Goal: Task Accomplishment & Management: Use online tool/utility

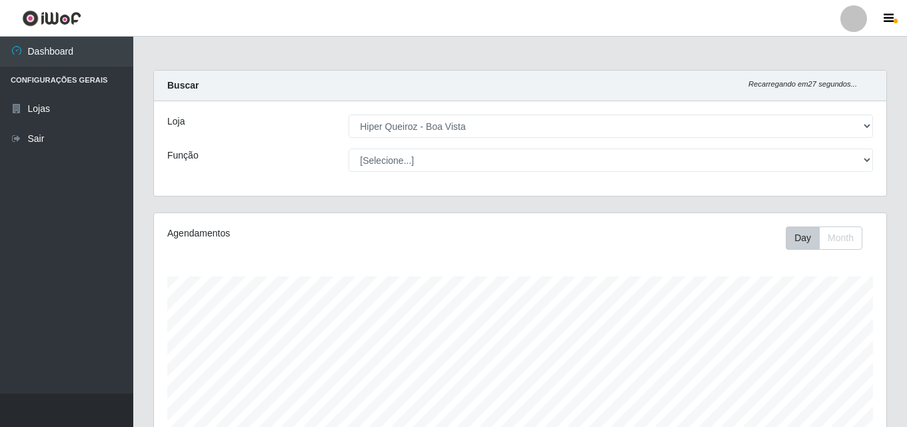
select select "514"
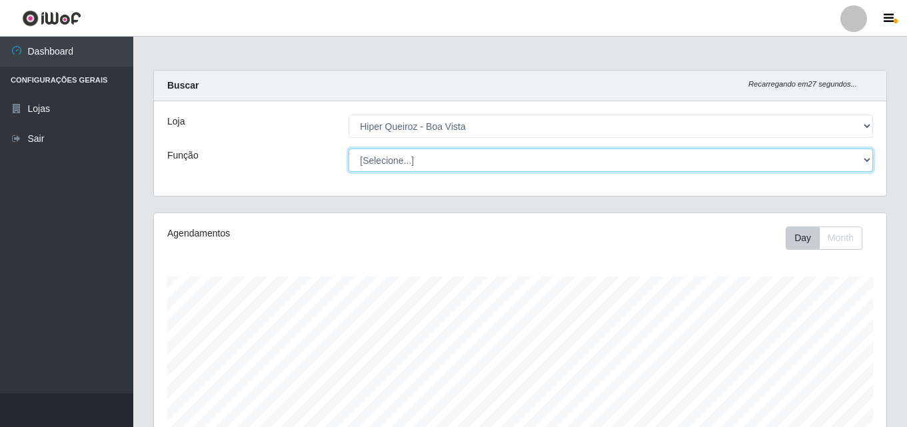
click at [863, 159] on select "[Selecione...] Embalador Embalador + Embalador ++ Operador de Caixa Operador de…" at bounding box center [610, 160] width 524 height 23
click at [348, 149] on select "[Selecione...] Embalador Embalador + Embalador ++ Operador de Caixa Operador de…" at bounding box center [610, 160] width 524 height 23
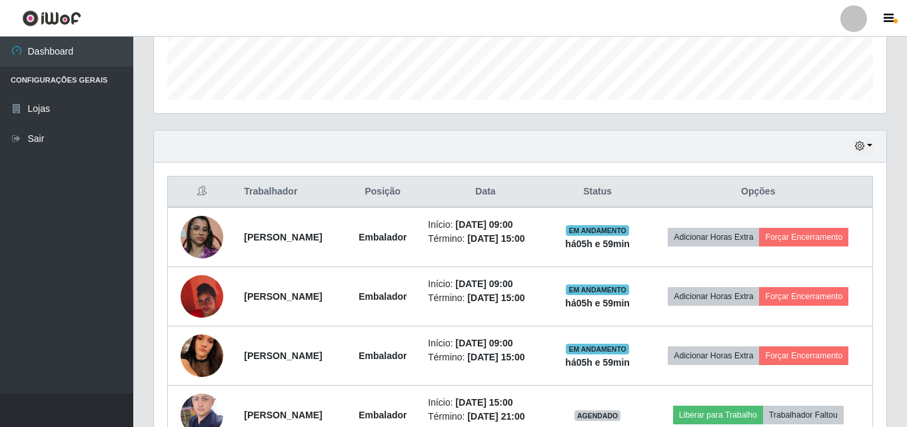
scroll to position [400, 0]
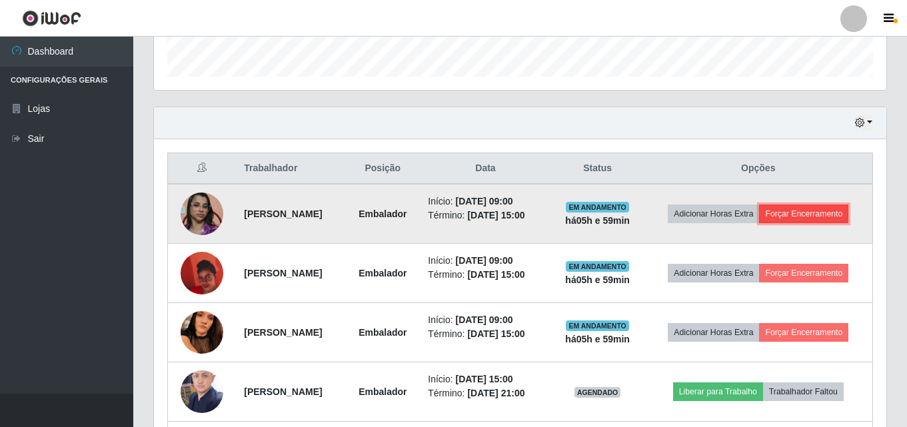
click at [809, 211] on button "Forçar Encerramento" at bounding box center [803, 213] width 89 height 19
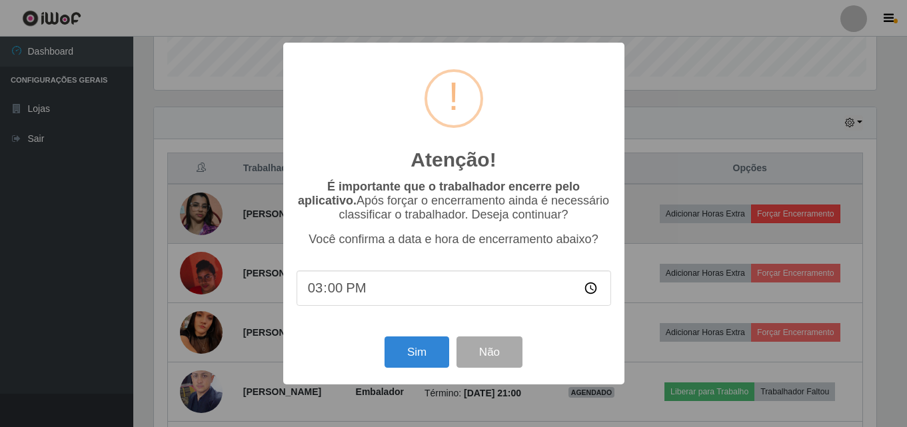
scroll to position [276, 725]
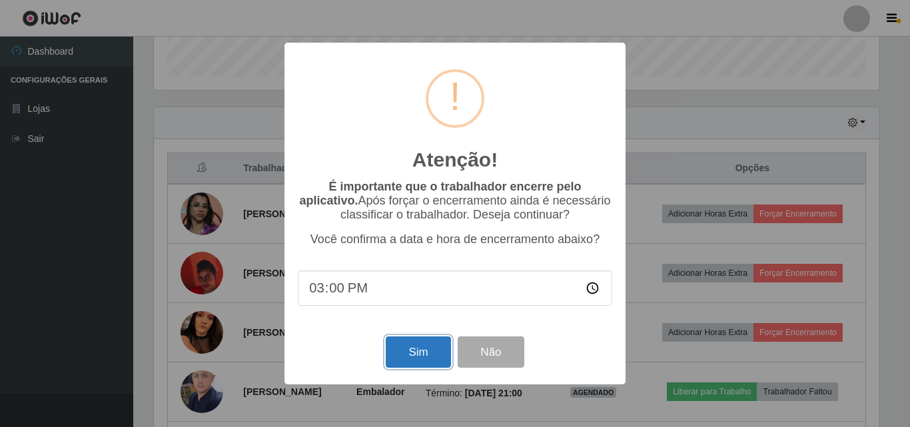
click at [423, 357] on button "Sim" at bounding box center [418, 351] width 65 height 31
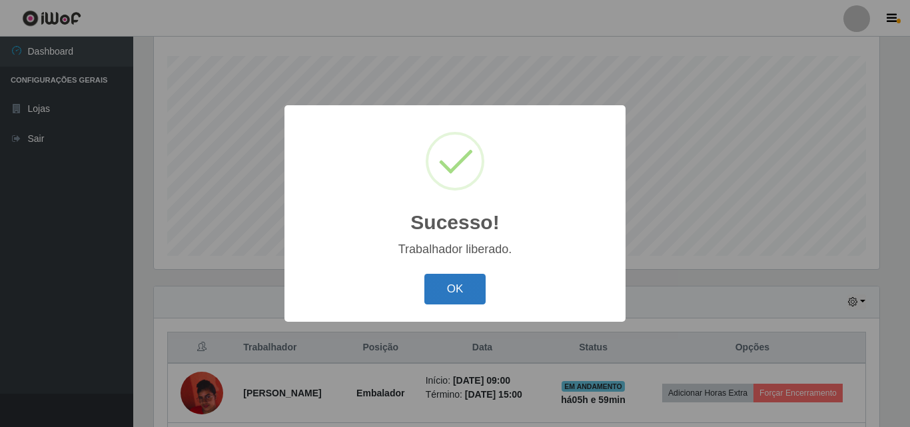
click at [448, 288] on button "OK" at bounding box center [455, 289] width 62 height 31
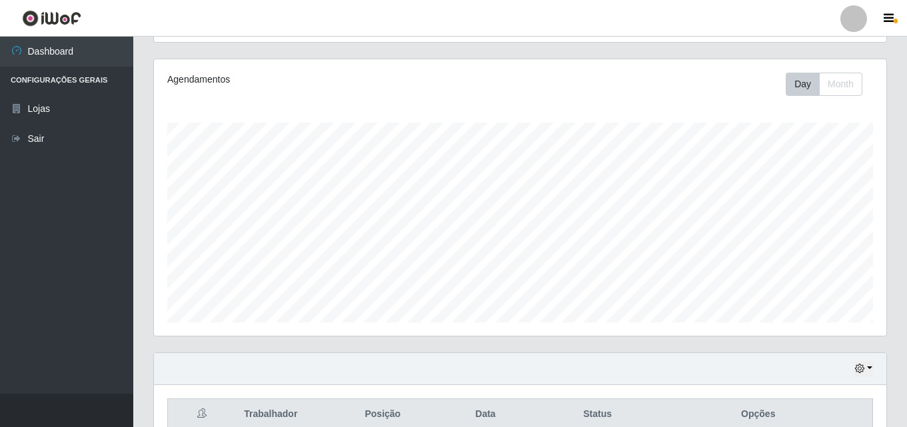
scroll to position [0, 0]
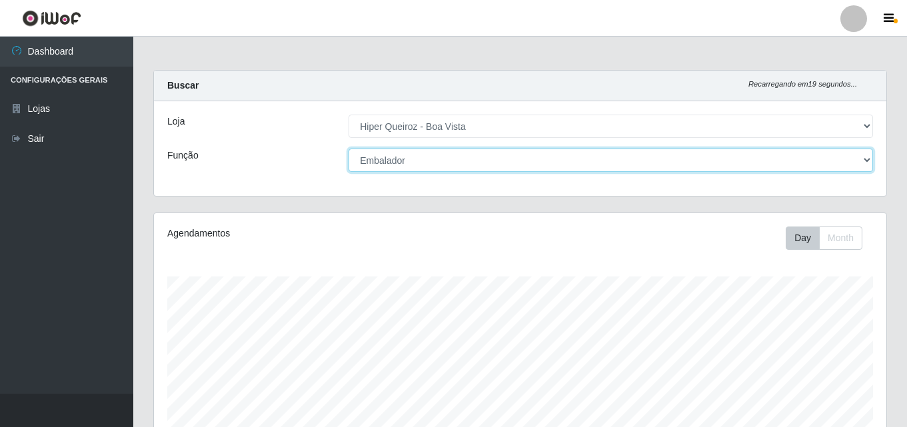
click at [869, 155] on select "[Selecione...] Embalador Embalador + Embalador ++ Operador de Caixa Operador de…" at bounding box center [610, 160] width 524 height 23
click at [348, 149] on select "[Selecione...] Embalador Embalador + Embalador ++ Operador de Caixa Operador de…" at bounding box center [610, 160] width 524 height 23
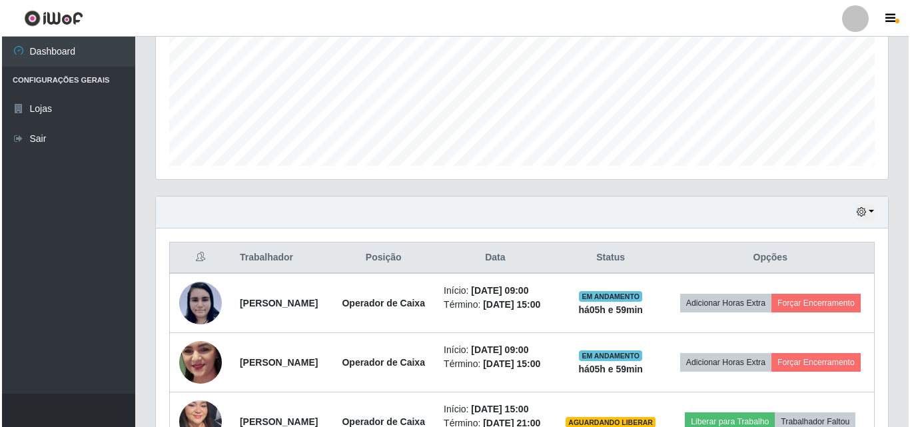
scroll to position [466, 0]
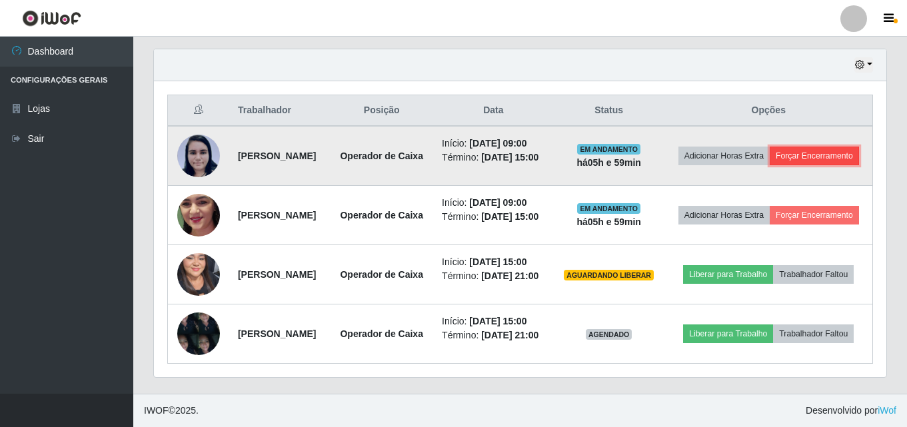
click at [779, 165] on button "Forçar Encerramento" at bounding box center [813, 156] width 89 height 19
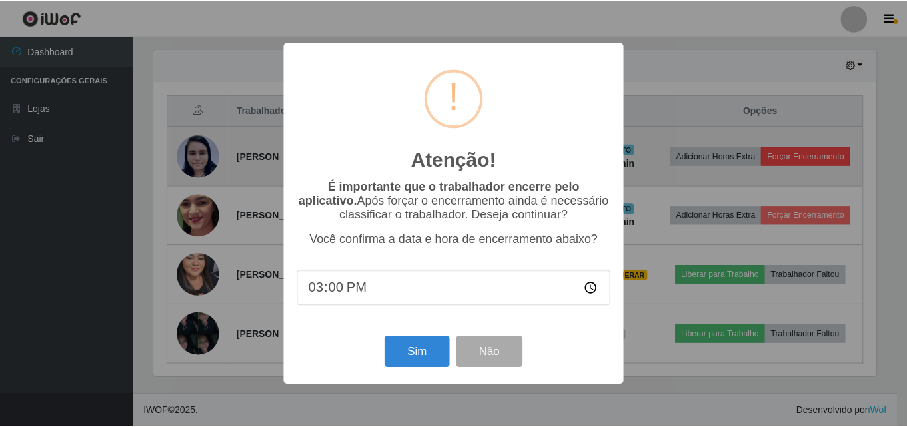
scroll to position [276, 725]
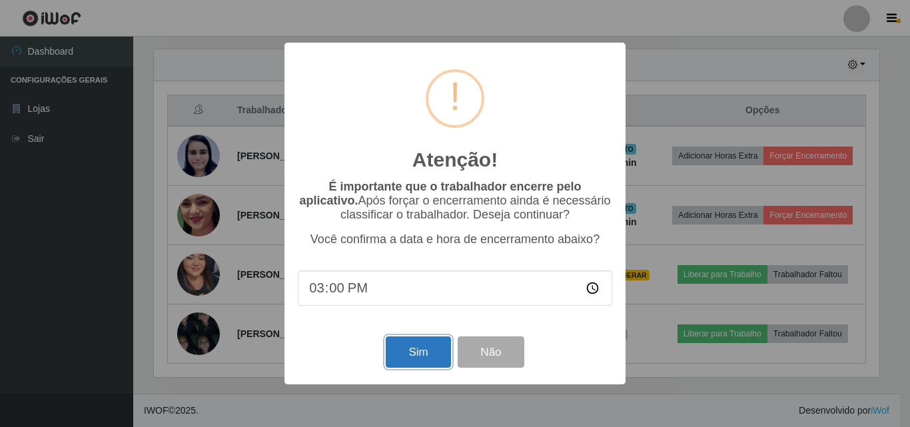
click at [406, 348] on button "Sim" at bounding box center [418, 351] width 65 height 31
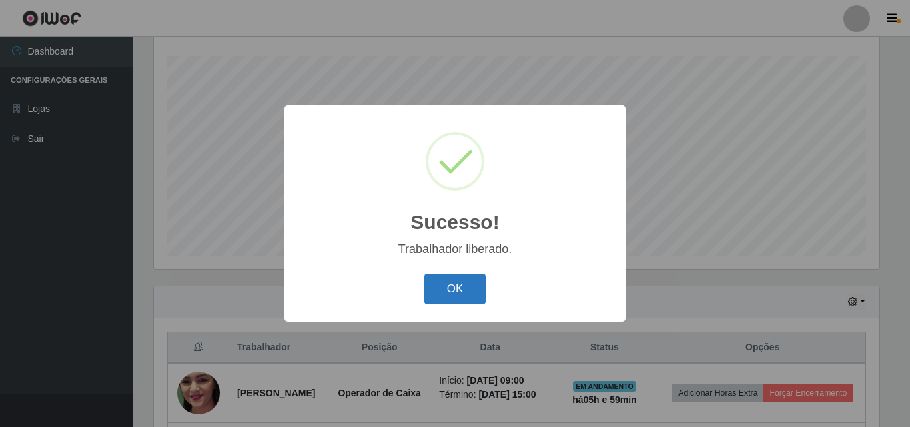
click at [450, 297] on button "OK" at bounding box center [455, 289] width 62 height 31
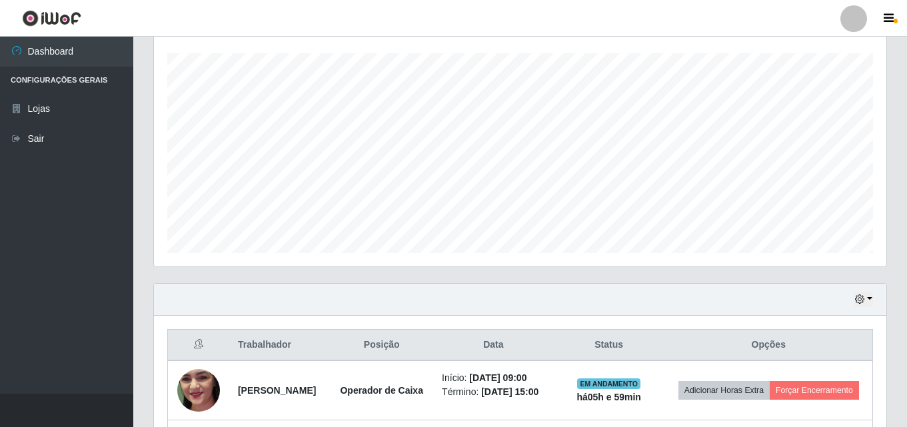
scroll to position [4, 0]
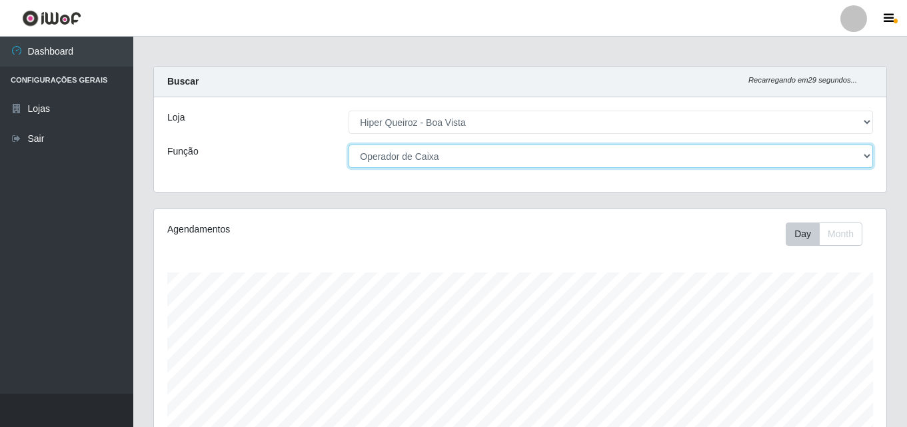
click at [864, 153] on select "[Selecione...] Embalador Embalador + Embalador ++ Operador de Caixa Operador de…" at bounding box center [610, 156] width 524 height 23
select select "[Selecione...]"
click at [348, 145] on select "[Selecione...] Embalador Embalador + Embalador ++ Operador de Caixa Operador de…" at bounding box center [610, 156] width 524 height 23
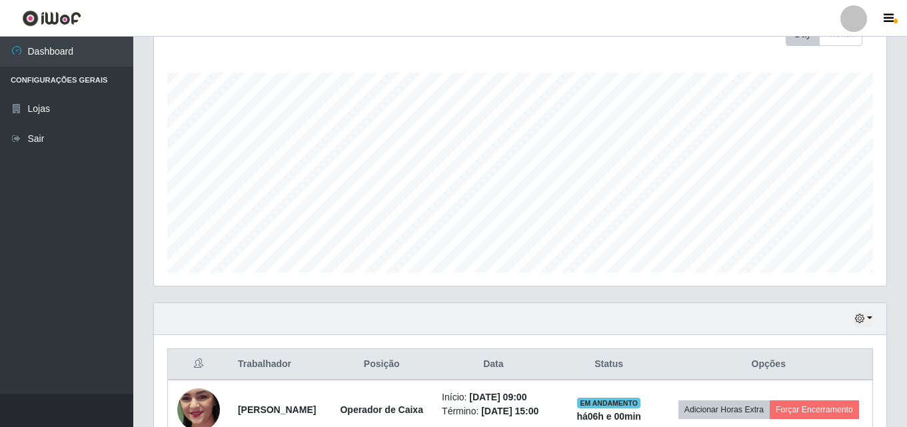
scroll to position [0, 0]
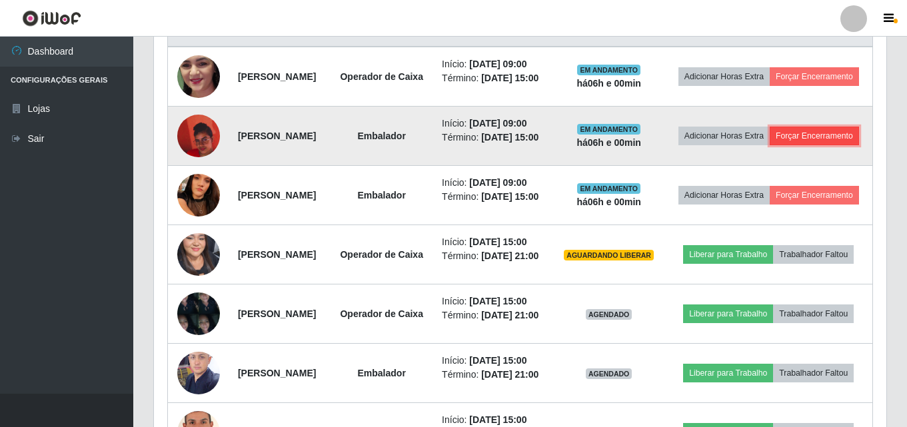
click at [773, 145] on button "Forçar Encerramento" at bounding box center [813, 136] width 89 height 19
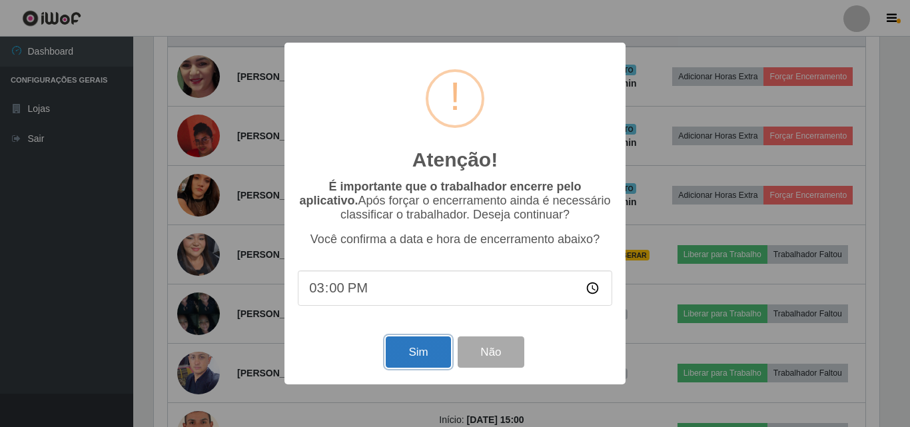
click at [414, 358] on button "Sim" at bounding box center [418, 351] width 65 height 31
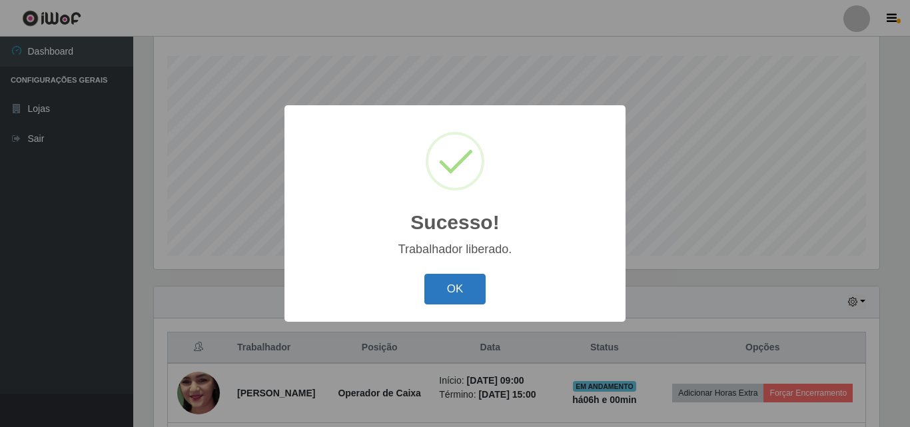
click at [453, 286] on button "OK" at bounding box center [455, 289] width 62 height 31
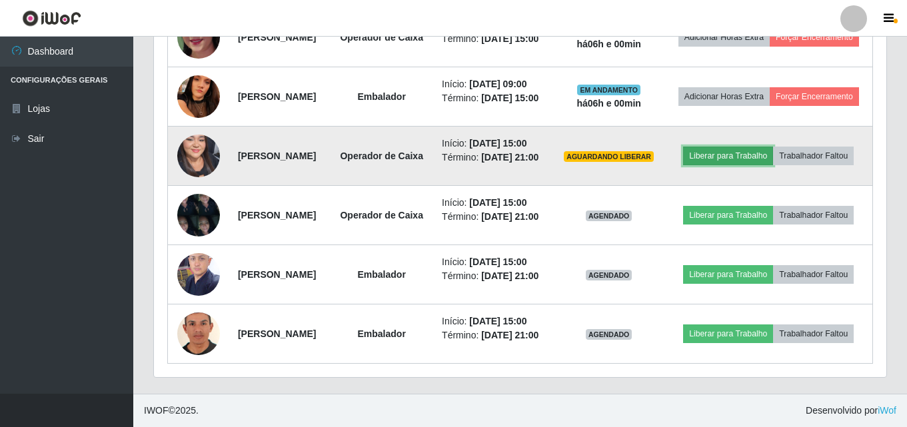
click at [772, 147] on button "Liberar para Trabalho" at bounding box center [728, 156] width 90 height 19
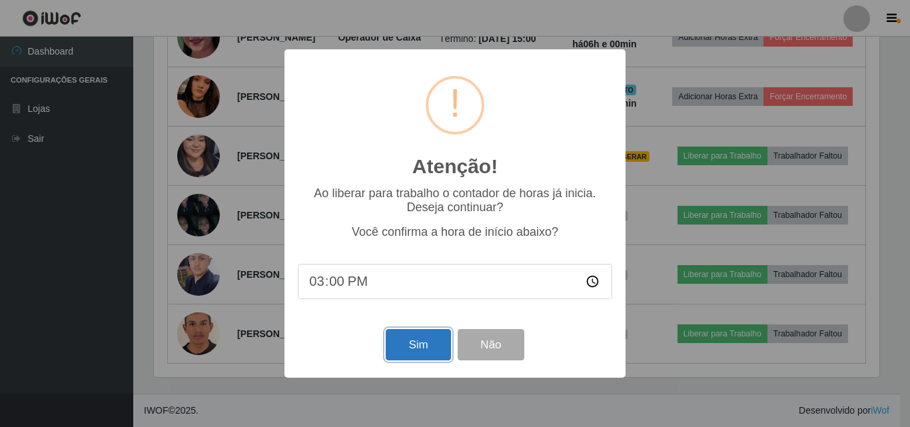
click at [414, 346] on button "Sim" at bounding box center [418, 344] width 65 height 31
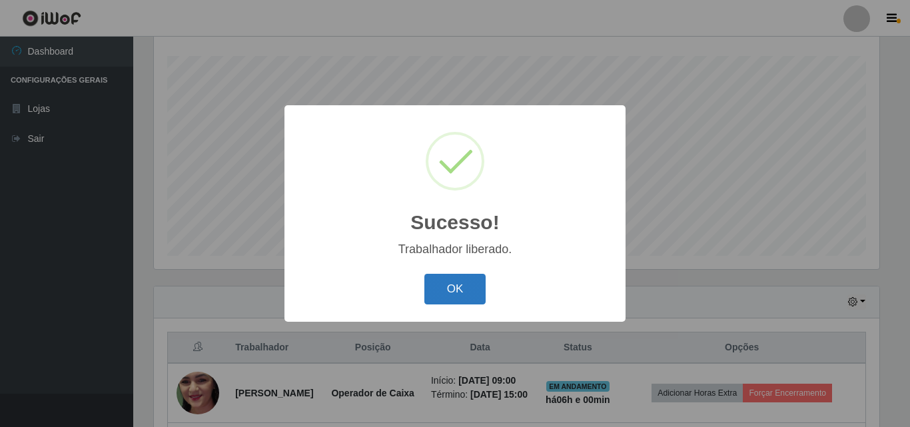
click at [454, 288] on button "OK" at bounding box center [455, 289] width 62 height 31
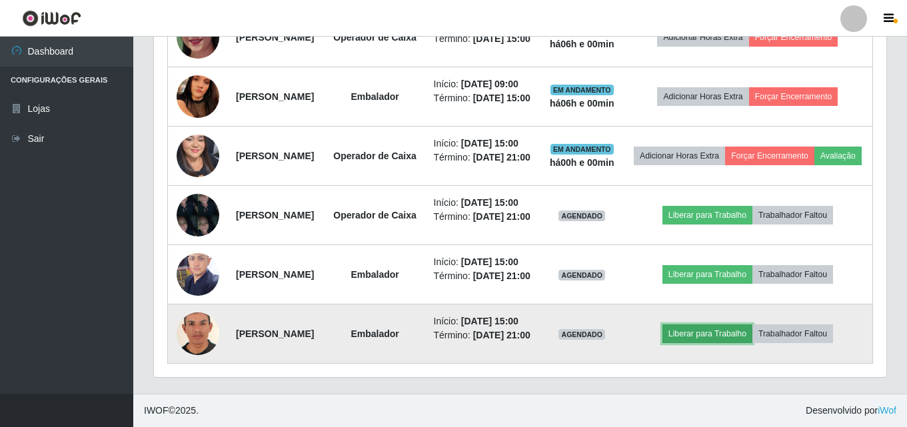
click at [723, 343] on button "Liberar para Trabalho" at bounding box center [707, 333] width 90 height 19
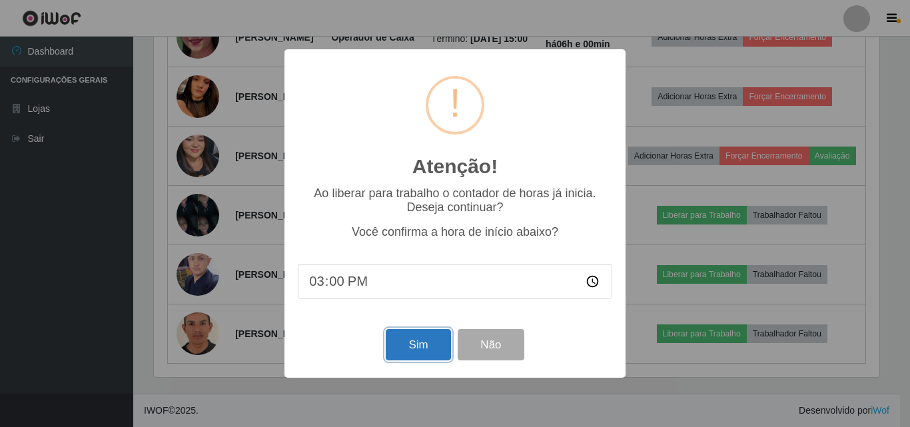
click at [420, 348] on button "Sim" at bounding box center [418, 344] width 65 height 31
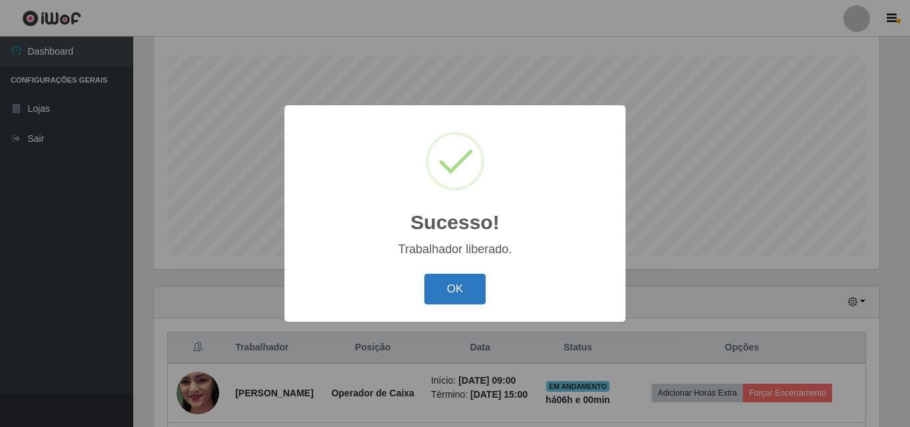
click at [462, 291] on button "OK" at bounding box center [455, 289] width 62 height 31
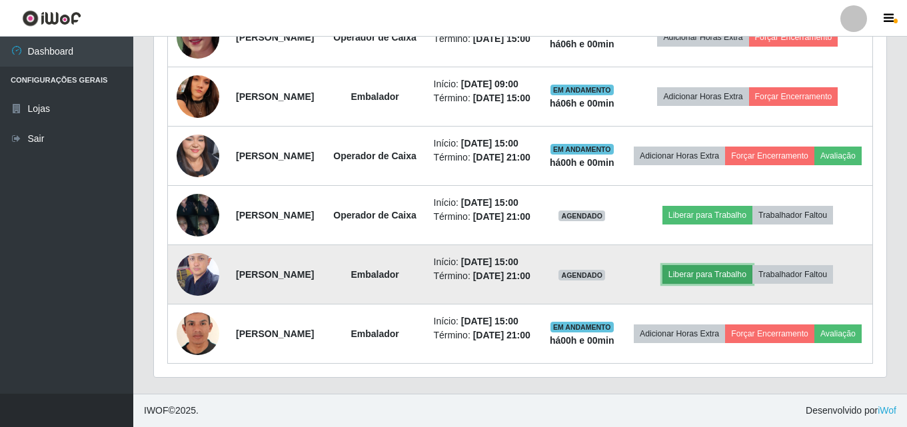
click at [713, 272] on button "Liberar para Trabalho" at bounding box center [707, 274] width 90 height 19
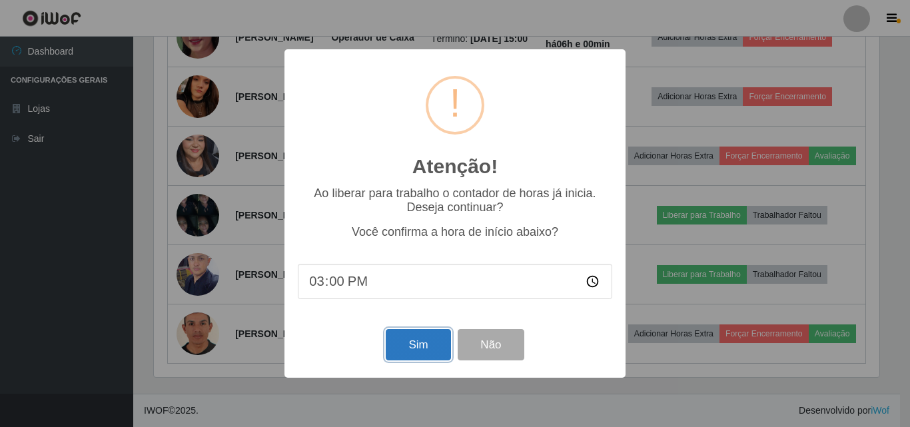
click at [418, 356] on button "Sim" at bounding box center [418, 344] width 65 height 31
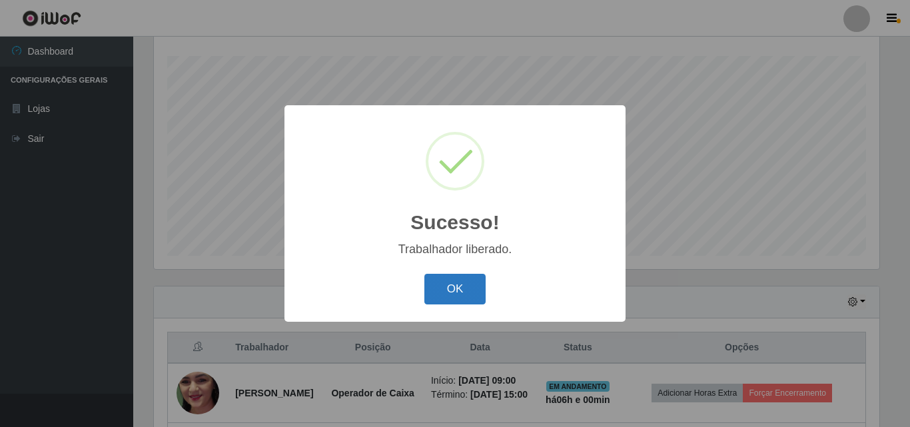
click at [456, 282] on button "OK" at bounding box center [455, 289] width 62 height 31
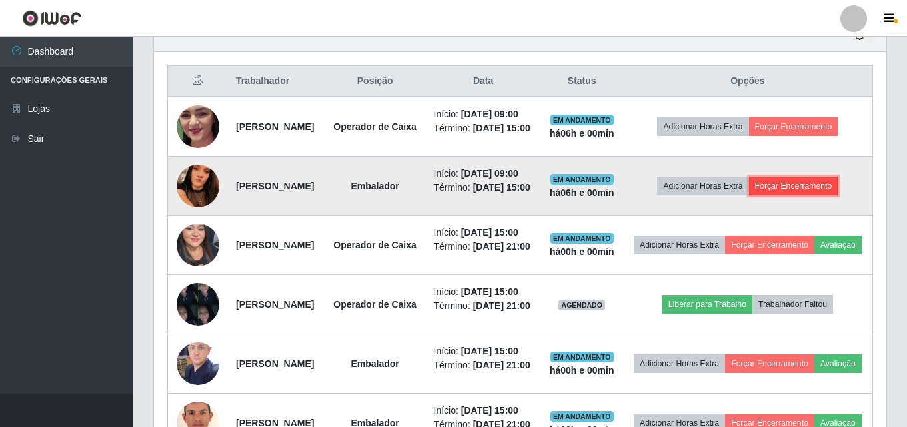
click at [819, 195] on button "Forçar Encerramento" at bounding box center [793, 186] width 89 height 19
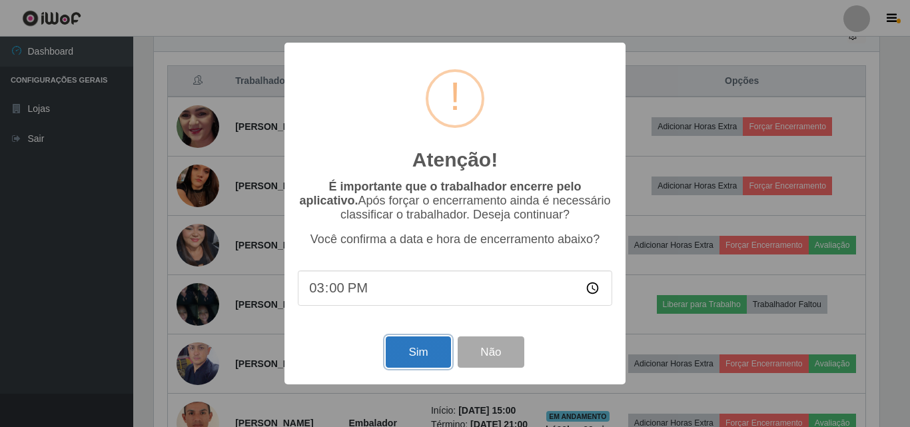
click at [422, 348] on button "Sim" at bounding box center [418, 351] width 65 height 31
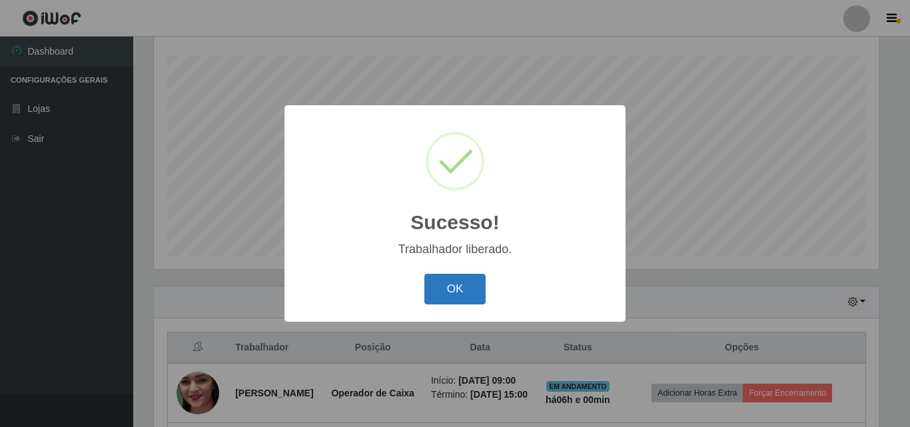
click at [472, 289] on button "OK" at bounding box center [455, 289] width 62 height 31
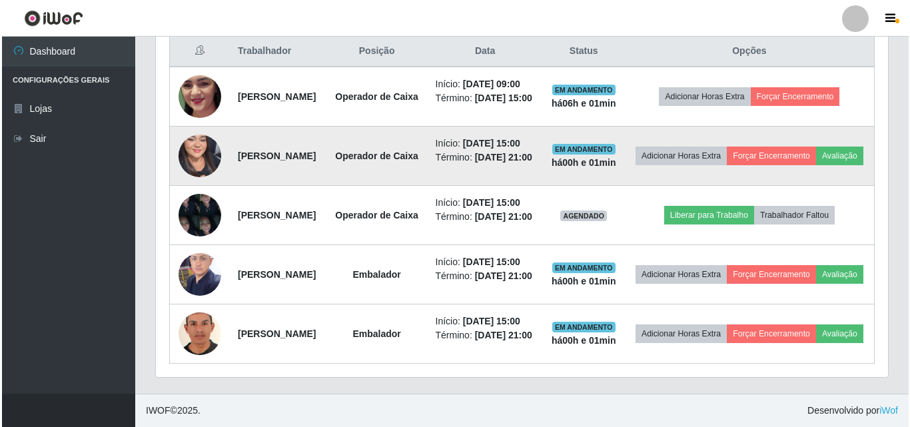
scroll to position [637, 0]
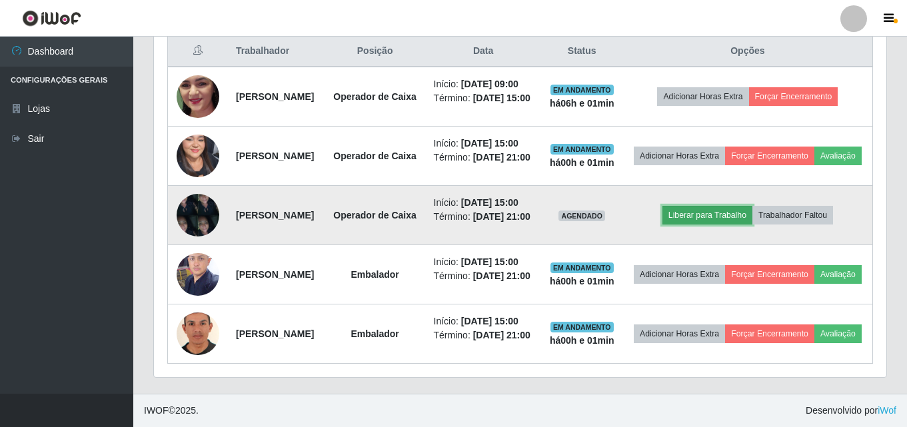
click at [719, 206] on button "Liberar para Trabalho" at bounding box center [707, 215] width 90 height 19
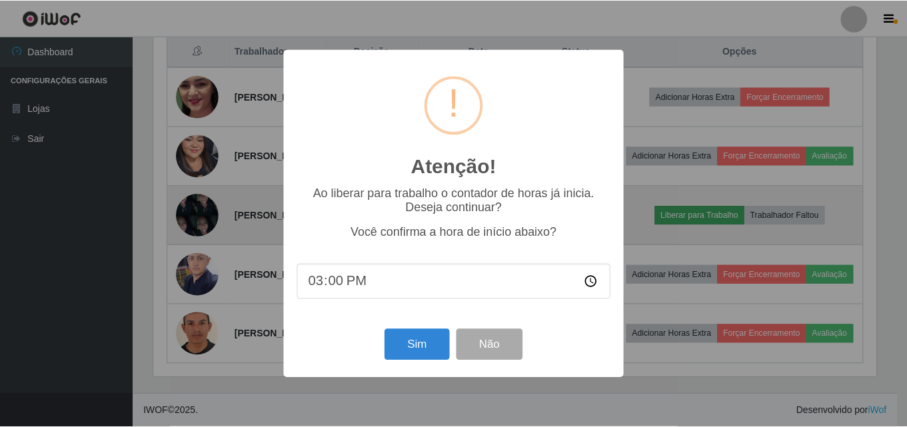
scroll to position [276, 725]
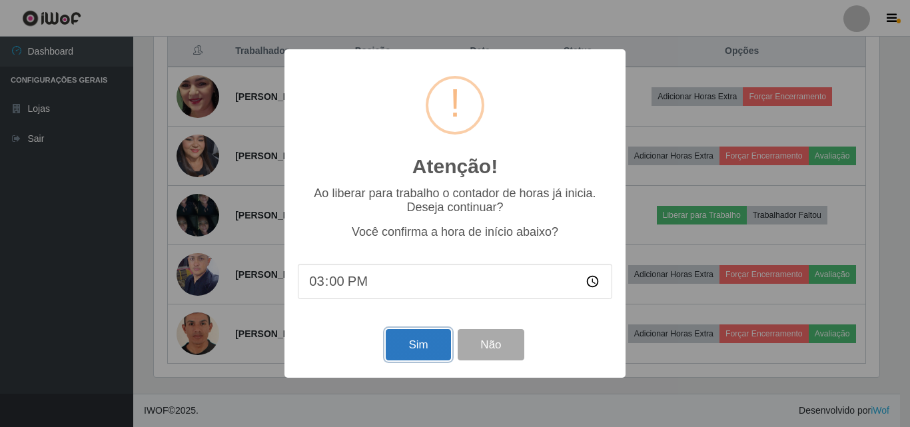
click at [420, 348] on button "Sim" at bounding box center [418, 344] width 65 height 31
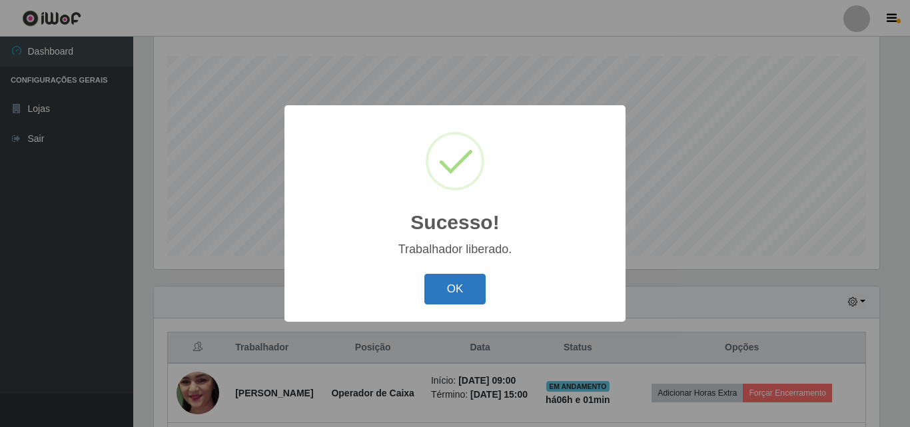
click at [449, 285] on button "OK" at bounding box center [455, 289] width 62 height 31
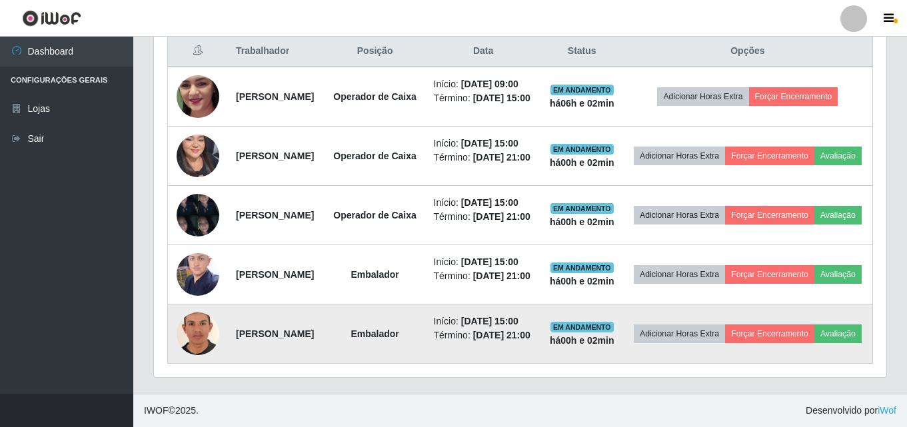
scroll to position [637, 0]
